Goal: Task Accomplishment & Management: Use online tool/utility

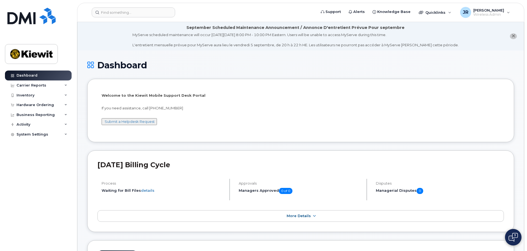
drag, startPoint x: 510, startPoint y: 0, endPoint x: 348, endPoint y: 69, distance: 176.2
click at [348, 69] on h1 "Dashboard" at bounding box center [300, 65] width 427 height 10
click at [66, 85] on icon at bounding box center [65, 85] width 3 height 3
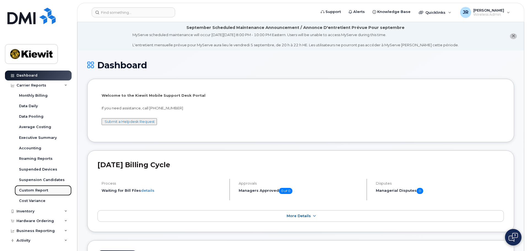
click at [40, 190] on div "Custom Report" at bounding box center [33, 190] width 29 height 5
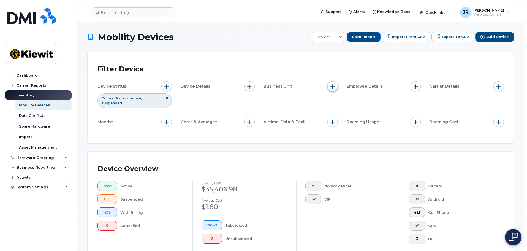
click at [329, 86] on button "button" at bounding box center [332, 86] width 10 height 10
click at [338, 129] on div "WBS Element" at bounding box center [352, 128] width 41 height 5
click at [333, 129] on input "WBS Element" at bounding box center [334, 129] width 4 height 4
checkbox input "true"
click at [363, 140] on span "is" at bounding box center [364, 140] width 48 height 10
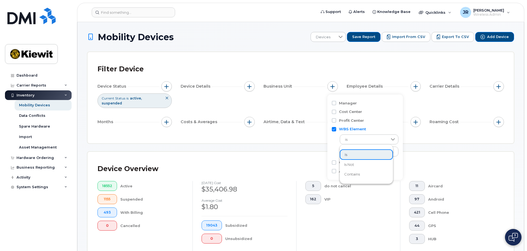
click at [356, 177] on span "contains" at bounding box center [352, 174] width 16 height 5
click at [360, 150] on input "text" at bounding box center [369, 152] width 59 height 10
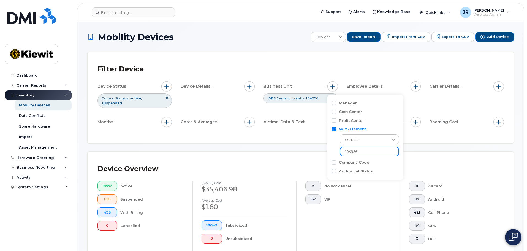
type input "104956"
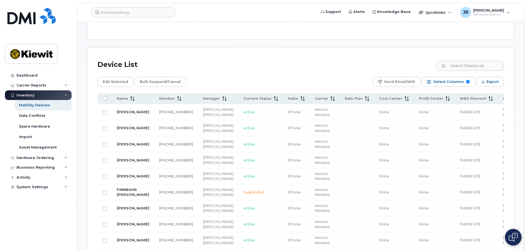
scroll to position [248, 0]
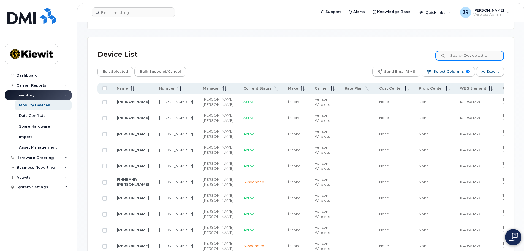
click at [470, 51] on input at bounding box center [469, 56] width 69 height 10
drag, startPoint x: 124, startPoint y: 82, endPoint x: 261, endPoint y: 44, distance: 142.5
click at [261, 47] on div "Device List" at bounding box center [300, 54] width 406 height 14
click at [134, 86] on div "Name" at bounding box center [133, 88] width 32 height 5
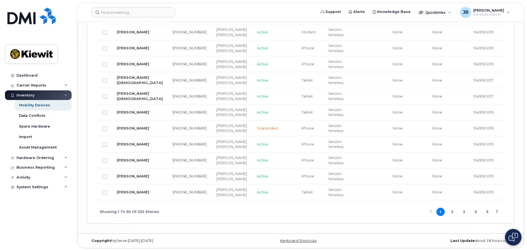
scroll to position [1194, 0]
click at [252, 136] on td "Active" at bounding box center [274, 144] width 45 height 16
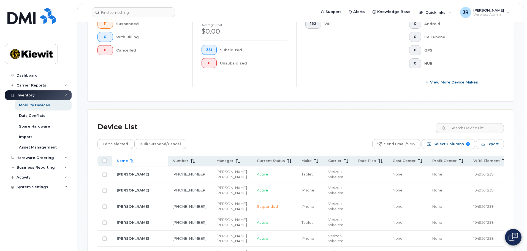
scroll to position [0, 0]
